Goal: Task Accomplishment & Management: Use online tool/utility

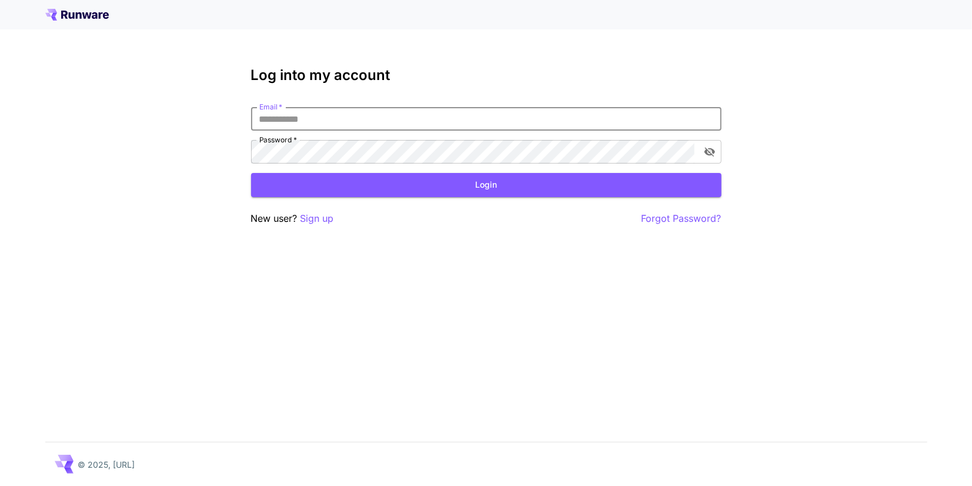
click at [339, 112] on input "Email   *" at bounding box center [486, 119] width 471 height 24
type input "**********"
click button "Login" at bounding box center [486, 185] width 471 height 24
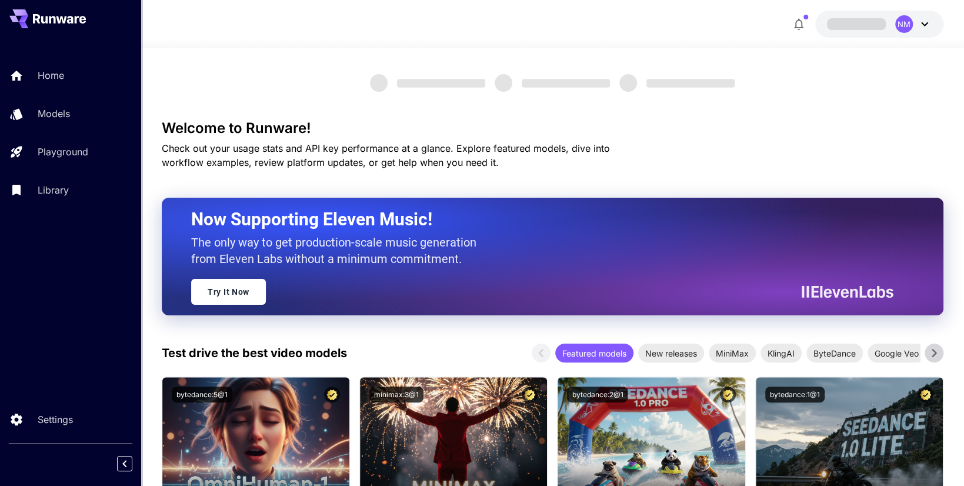
click at [400, 29] on div "NM" at bounding box center [553, 24] width 782 height 27
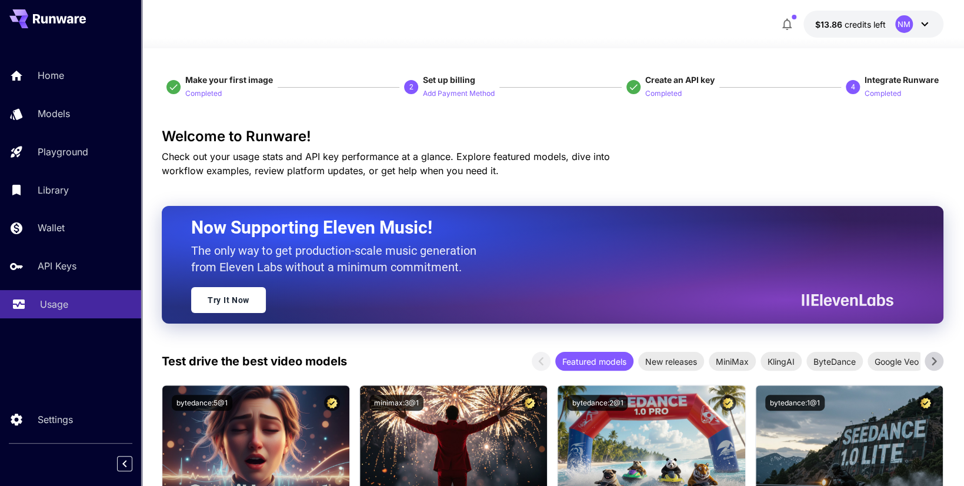
click at [36, 305] on link "Usage" at bounding box center [70, 304] width 141 height 29
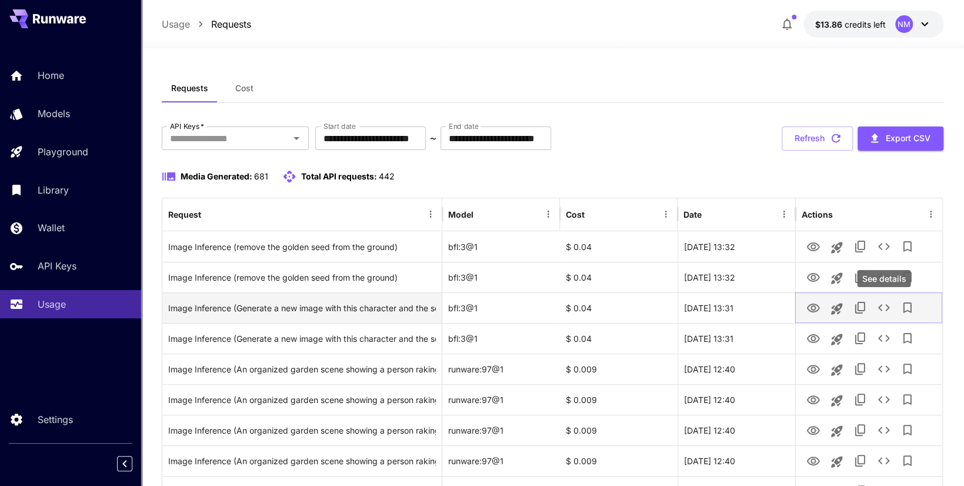
click at [890, 311] on icon "See details" at bounding box center [884, 308] width 14 height 14
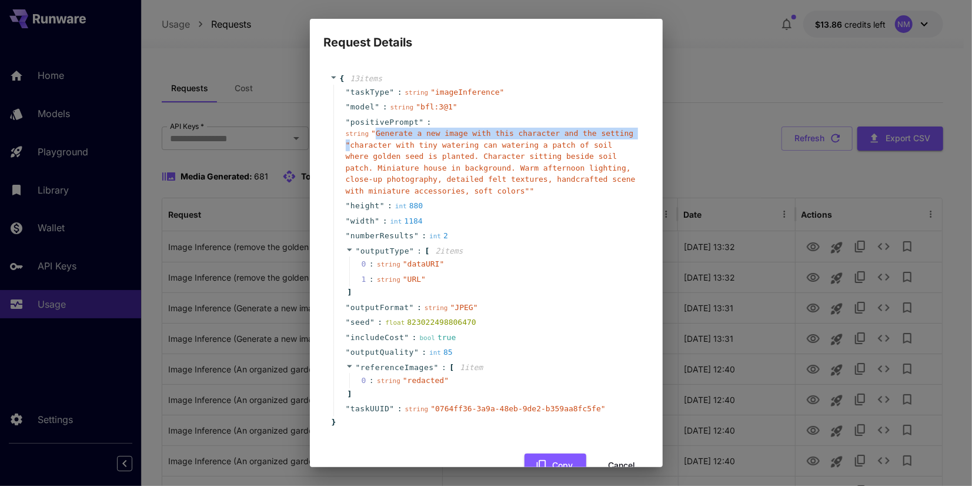
drag, startPoint x: 373, startPoint y: 134, endPoint x: 348, endPoint y: 146, distance: 27.6
click at [348, 146] on span "" Generate a new image with this character and the setting "character with tiny…" at bounding box center [491, 162] width 290 height 66
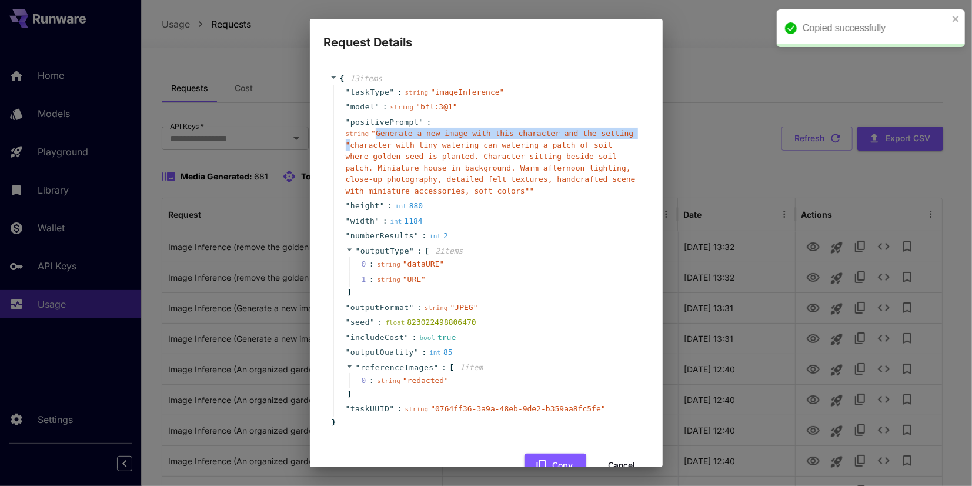
copy span "Generate a new image with this character and the setting ""
